Goal: Obtain resource: Download file/media

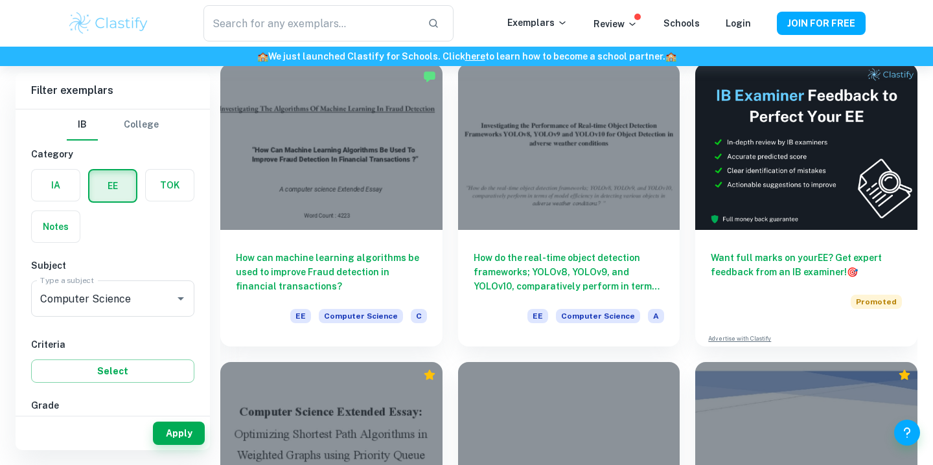
scroll to position [6, 0]
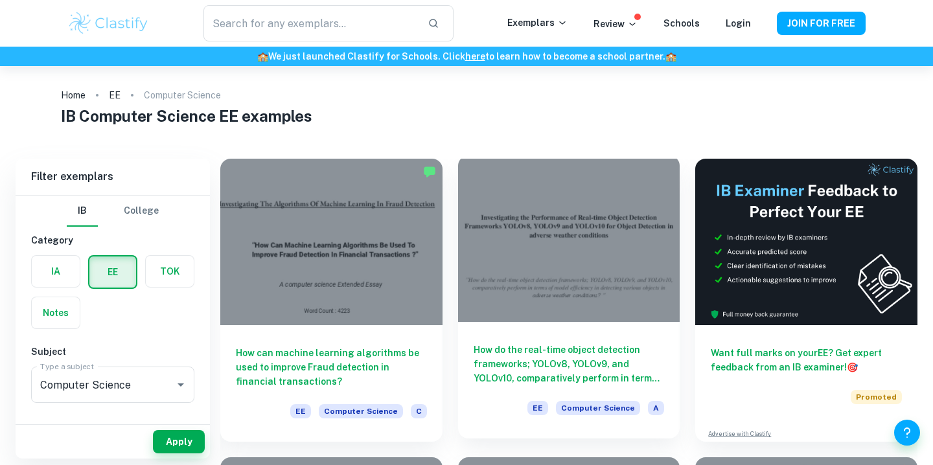
click at [585, 237] on div at bounding box center [569, 239] width 222 height 167
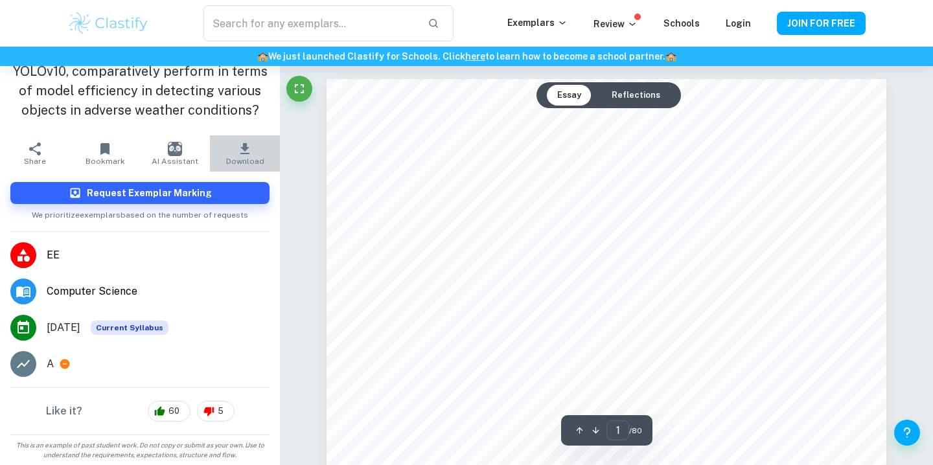
click at [242, 153] on icon "button" at bounding box center [244, 148] width 9 height 11
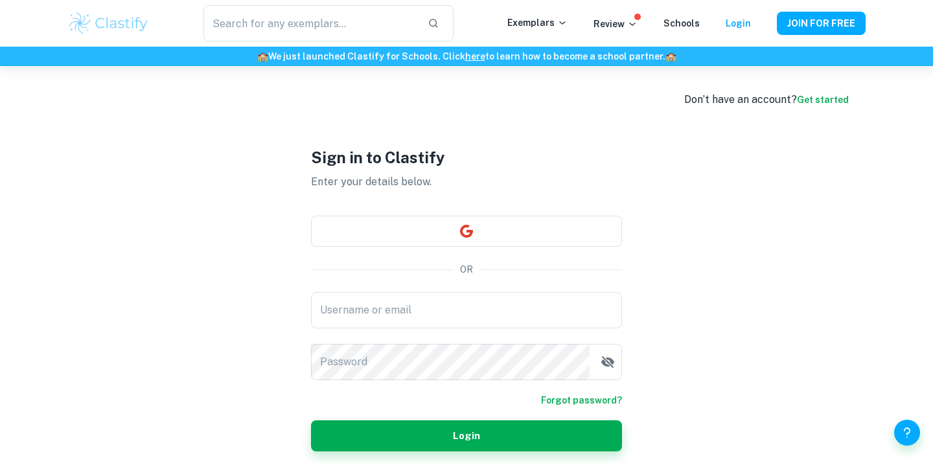
type input "[EMAIL_ADDRESS][DOMAIN_NAME]"
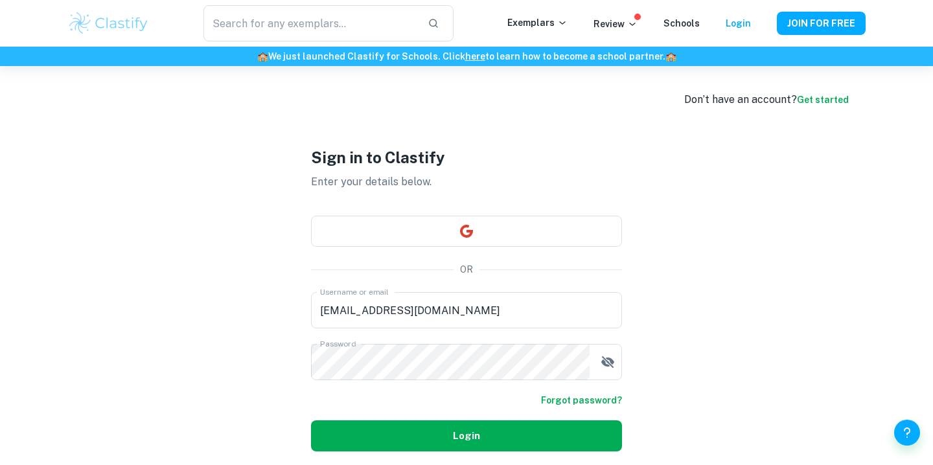
click at [415, 447] on button "Login" at bounding box center [466, 436] width 311 height 31
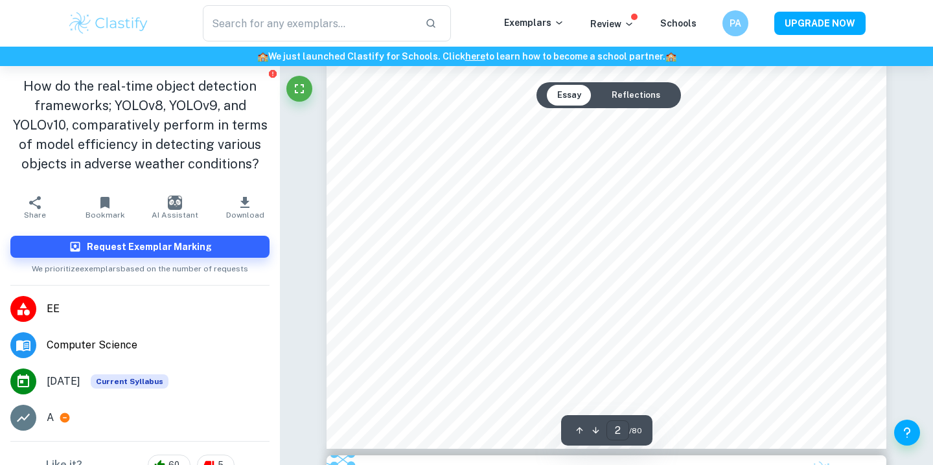
type input "1"
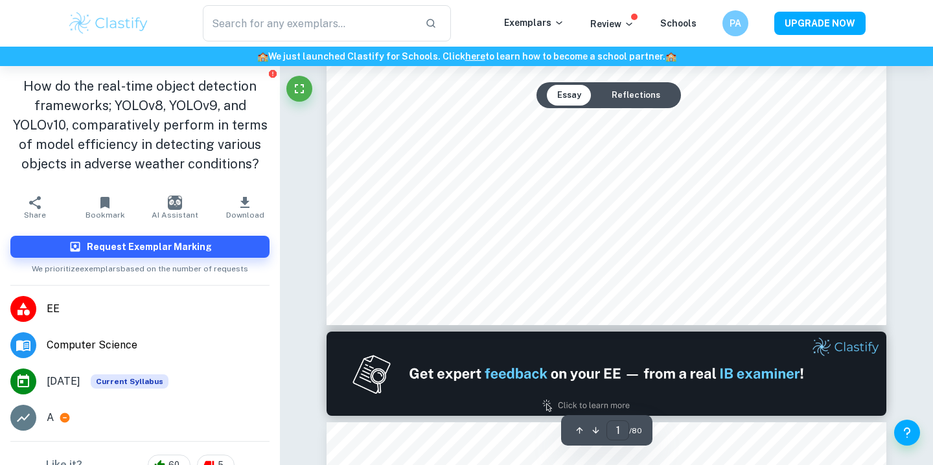
scroll to position [199, 0]
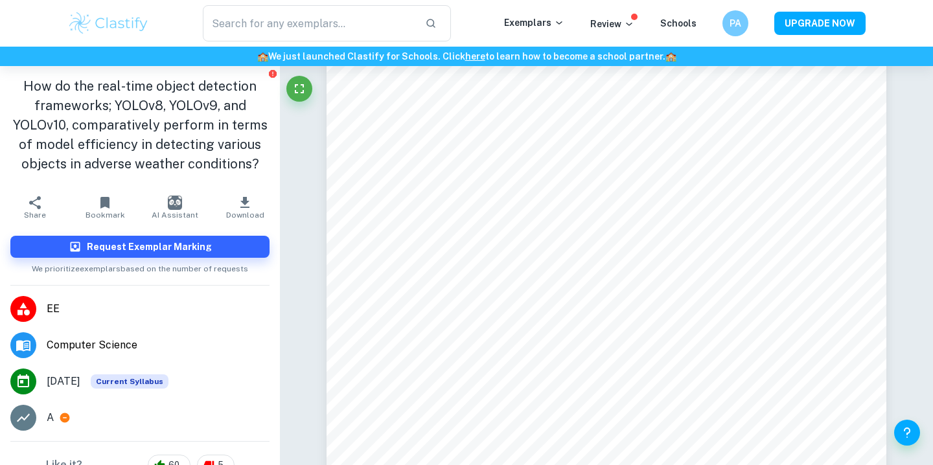
click at [240, 202] on icon "button" at bounding box center [245, 203] width 16 height 16
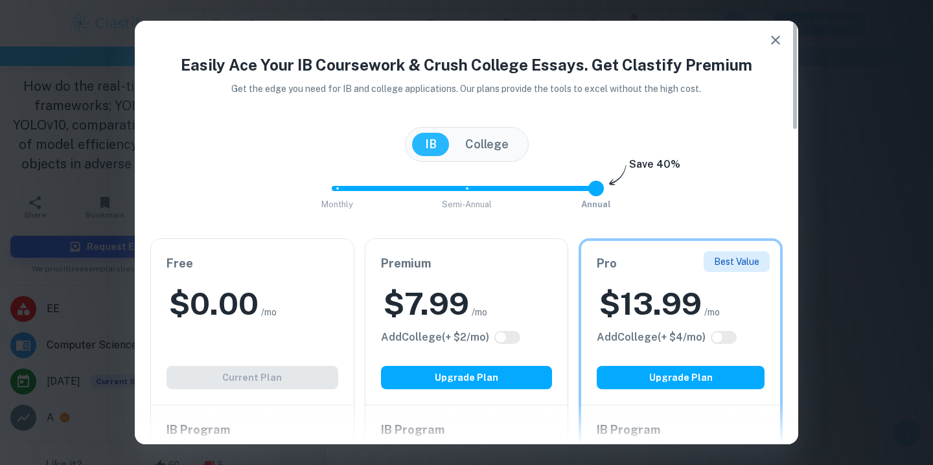
click at [261, 296] on div "$ 0.00 /mo" at bounding box center [253, 303] width 172 height 41
click at [269, 293] on div "$ 0.00 /mo" at bounding box center [253, 303] width 172 height 41
click at [220, 371] on div "Free $ 0.00 /mo Add College (+ $ 2 /mo) Current Plan" at bounding box center [252, 322] width 203 height 166
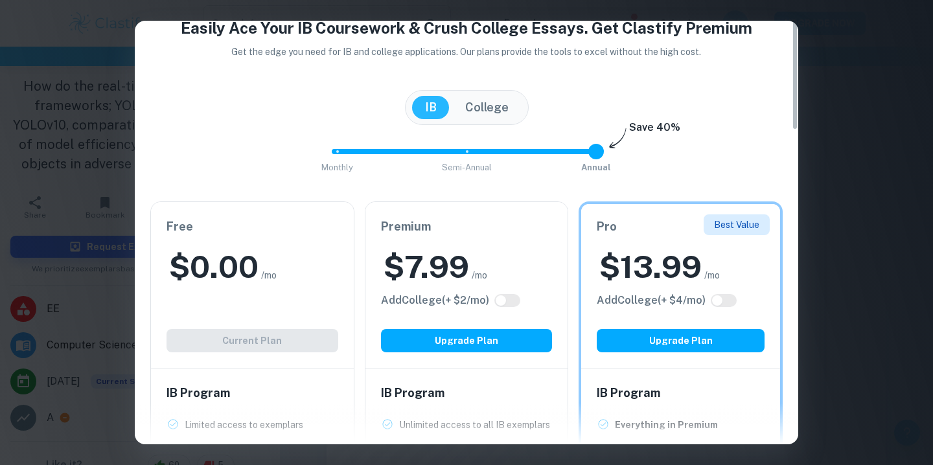
scroll to position [0, 0]
